Goal: Transaction & Acquisition: Purchase product/service

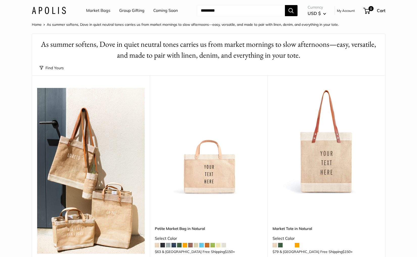
click at [56, 71] on button "Find Yours" at bounding box center [52, 67] width 24 height 7
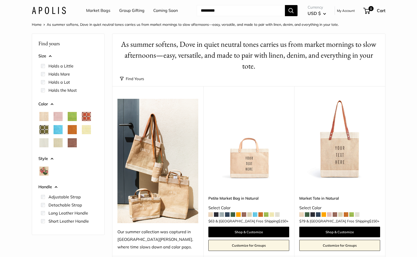
click at [43, 169] on span "Strawberrys" at bounding box center [43, 170] width 9 height 9
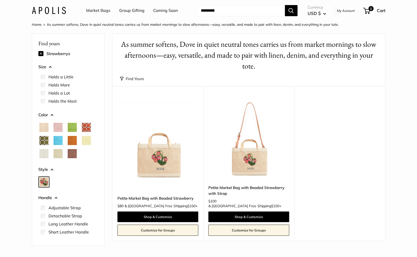
click at [0, 0] on img at bounding box center [0, 0] width 0 height 0
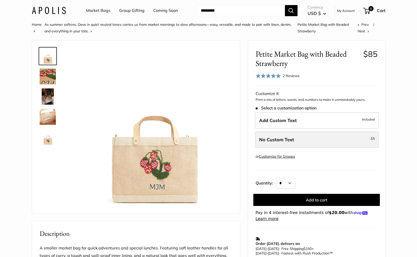
click at [276, 141] on span "No Custom Text" at bounding box center [276, 139] width 35 height 6
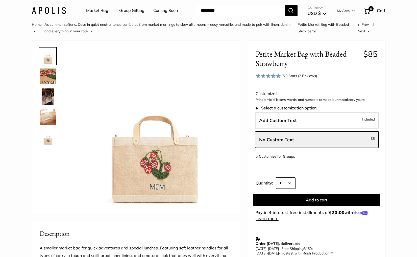
click at [283, 180] on select "* * * * * * * * * *** *** *** *** *** *** *** *** *** *** *** *** *** *** *** *…" at bounding box center [285, 182] width 19 height 11
select select "*"
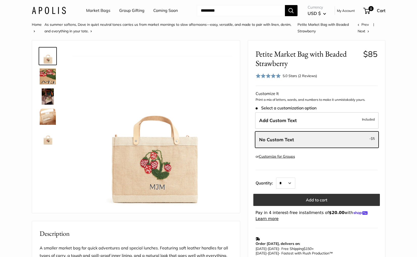
click at [301, 203] on button "Add to cart" at bounding box center [316, 200] width 126 height 12
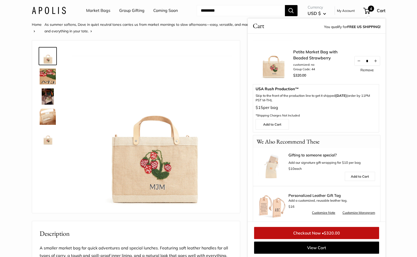
click at [364, 69] on link "Remove" at bounding box center [366, 70] width 13 height 4
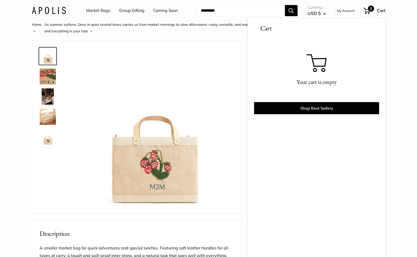
scroll to position [1, 0]
click at [97, 10] on link "Market Bags" at bounding box center [98, 11] width 24 height 8
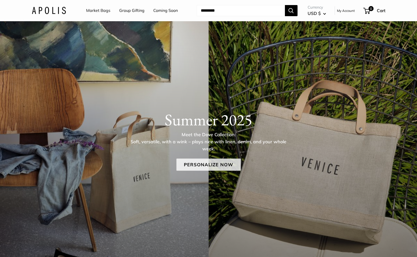
click at [206, 164] on link "Personalize Now" at bounding box center [208, 164] width 64 height 12
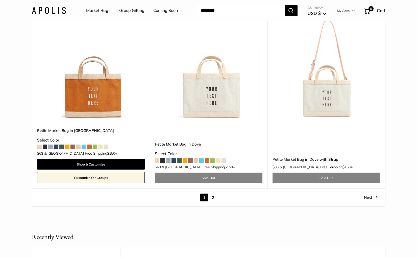
scroll to position [2931, 0]
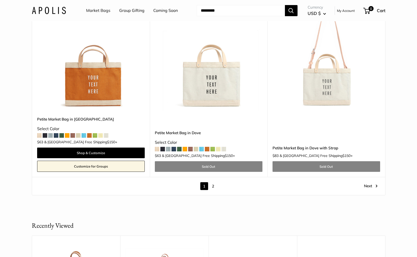
click at [213, 182] on link "2" at bounding box center [213, 186] width 8 height 8
